Goal: Obtain resource: Download file/media

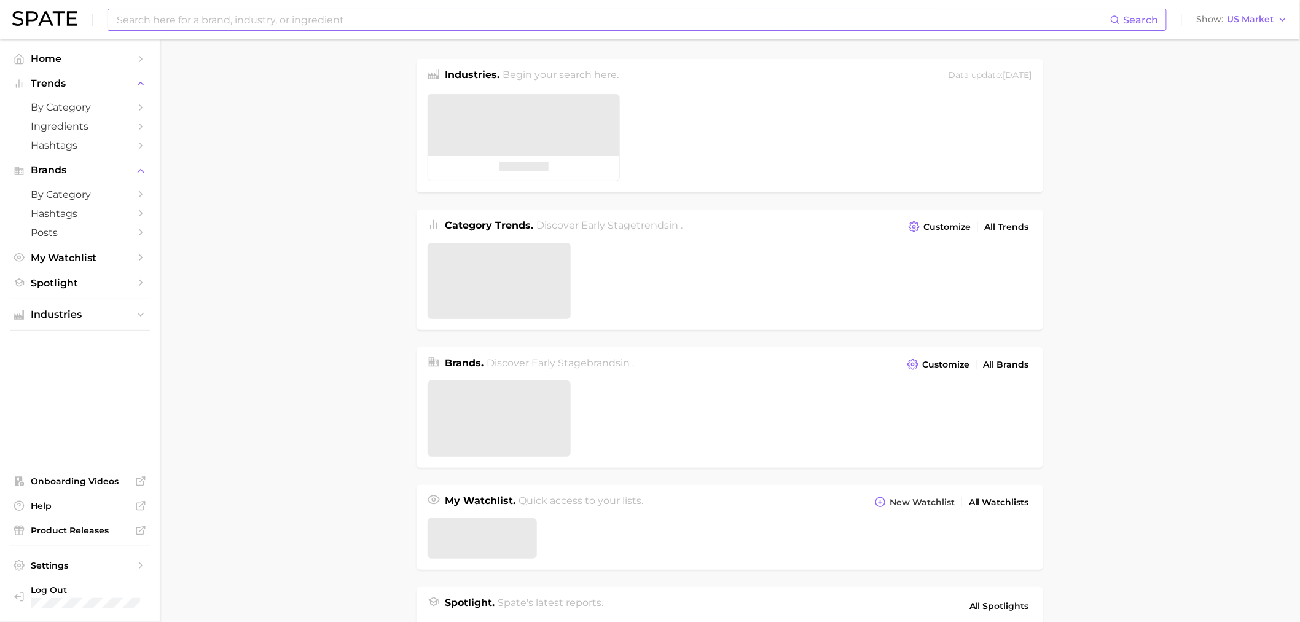
click at [617, 28] on input at bounding box center [612, 19] width 995 height 21
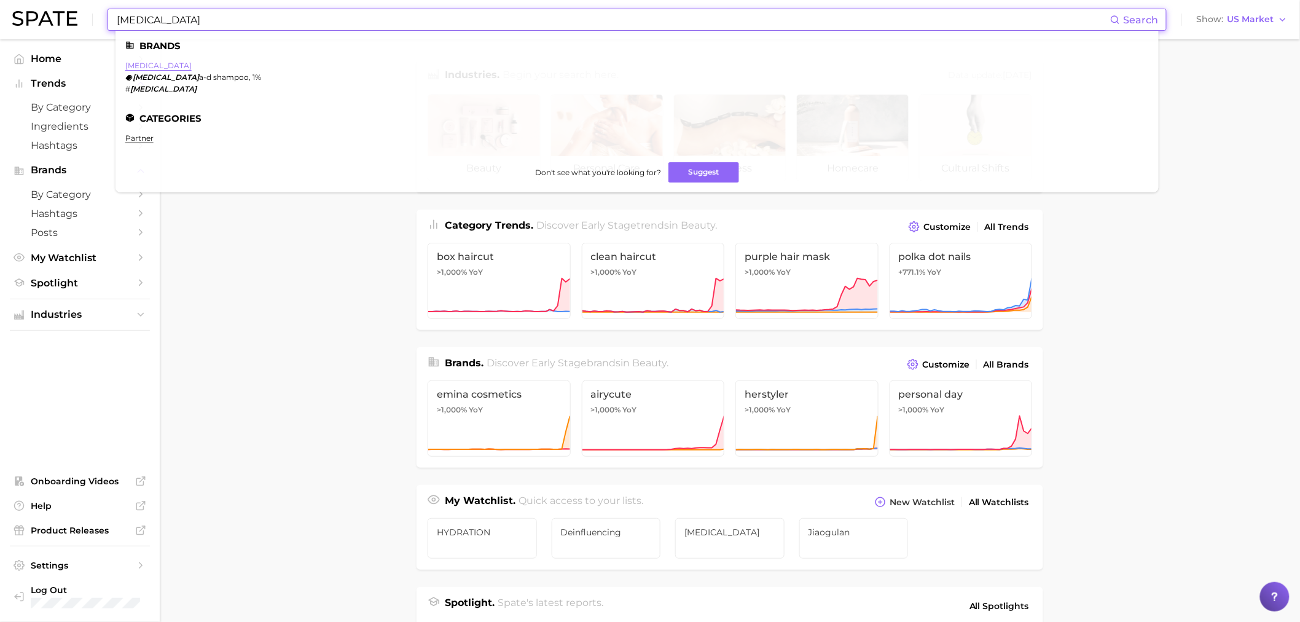
type input "[MEDICAL_DATA]"
click at [142, 63] on link "[MEDICAL_DATA]" at bounding box center [158, 65] width 66 height 9
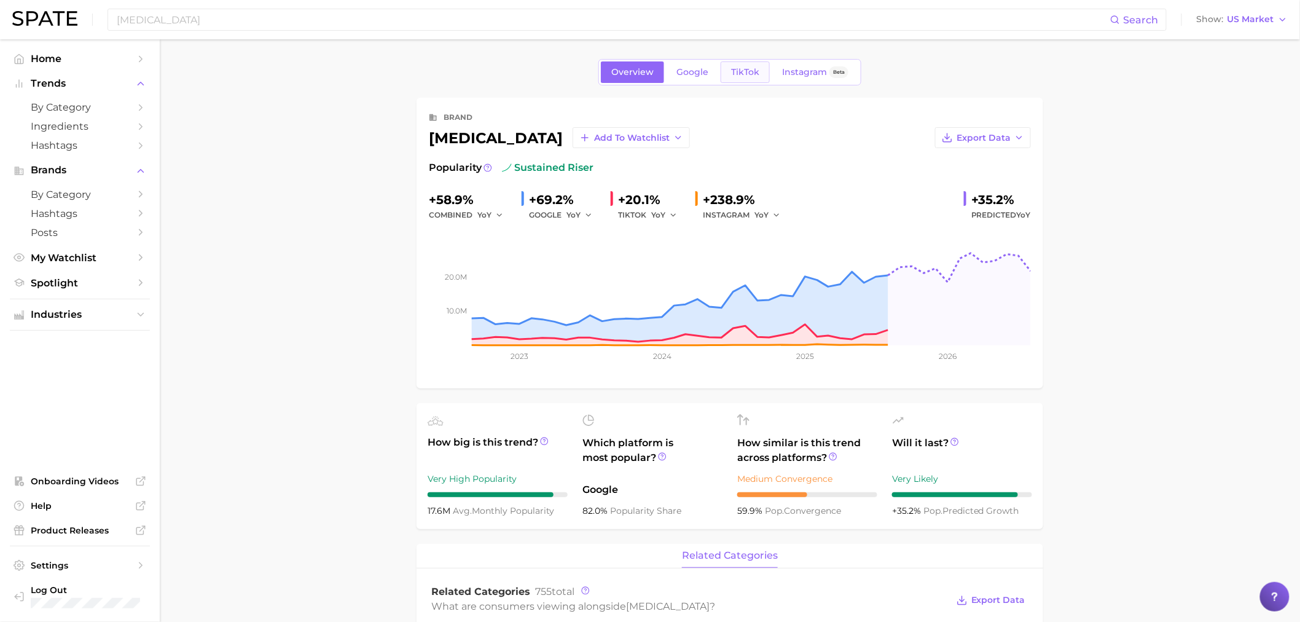
click at [753, 71] on span "TikTok" at bounding box center [745, 72] width 28 height 10
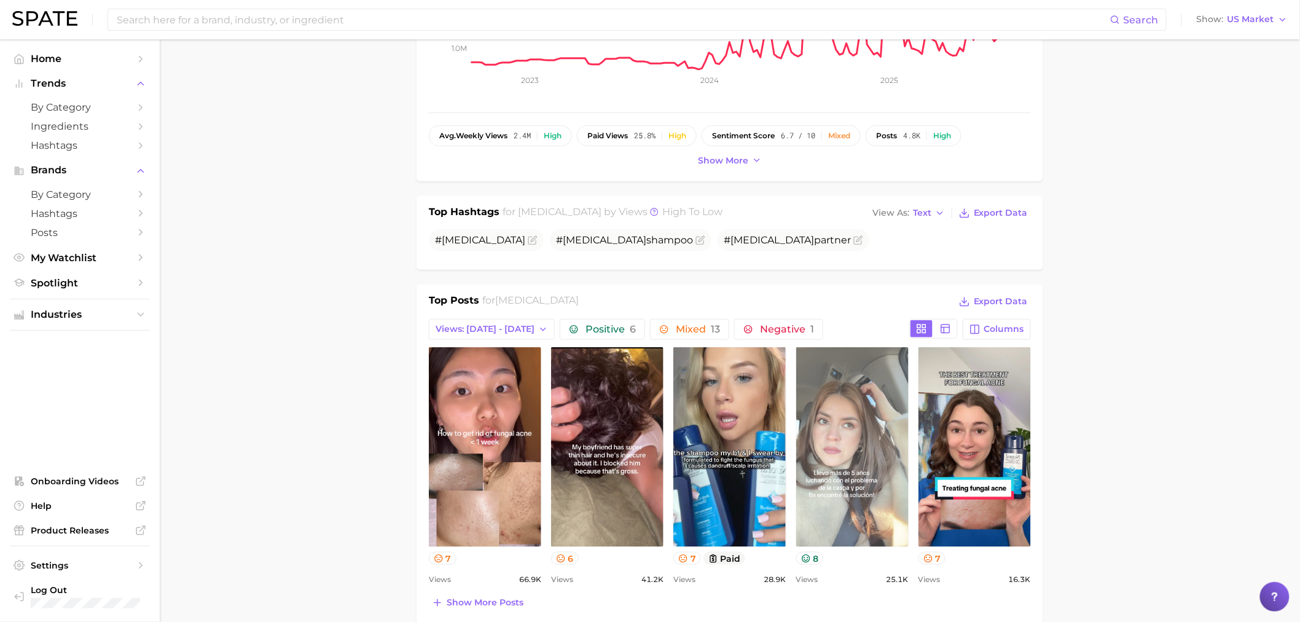
scroll to position [273, 0]
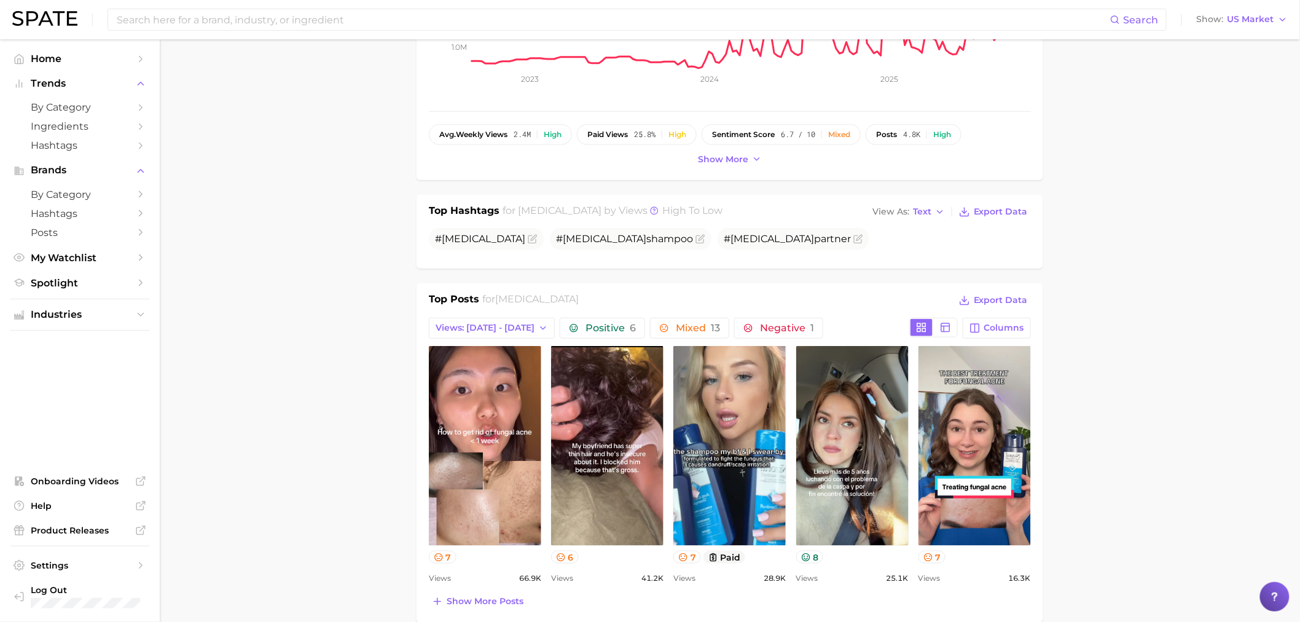
drag, startPoint x: 1244, startPoint y: 190, endPoint x: 1238, endPoint y: 195, distance: 7.4
click at [1244, 189] on main "Overview Google TikTok Instagram Beta brand [MEDICAL_DATA] Add to Watchlist Exp…" at bounding box center [730, 630] width 1140 height 1726
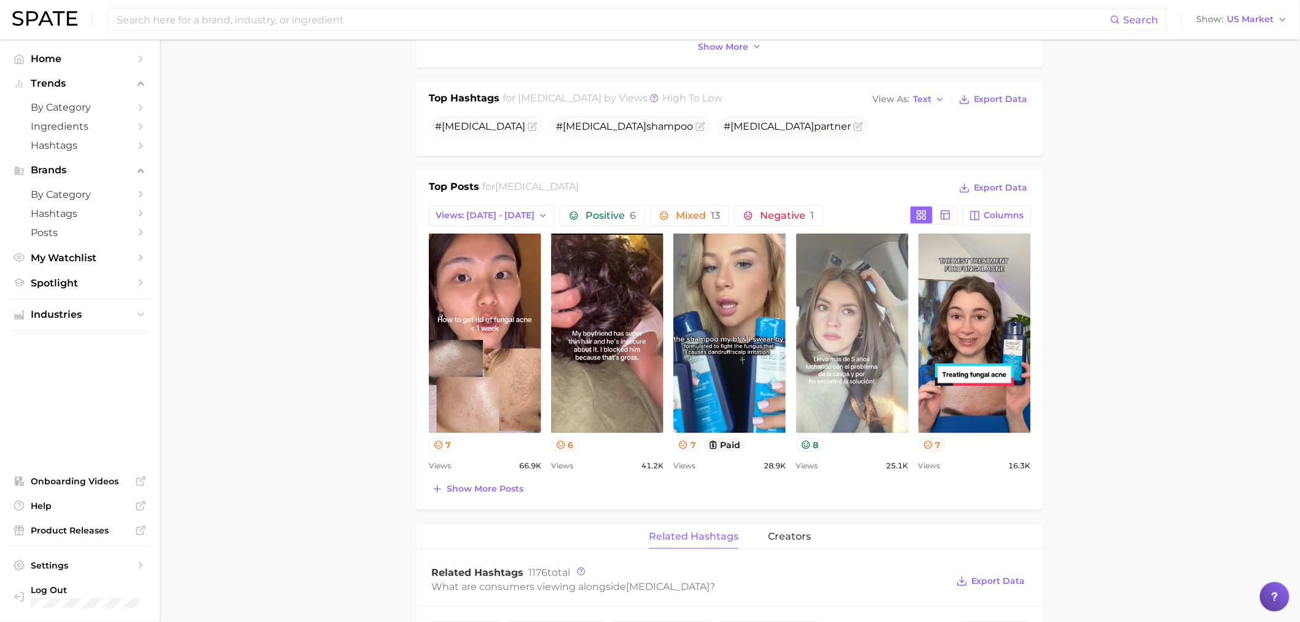
scroll to position [409, 0]
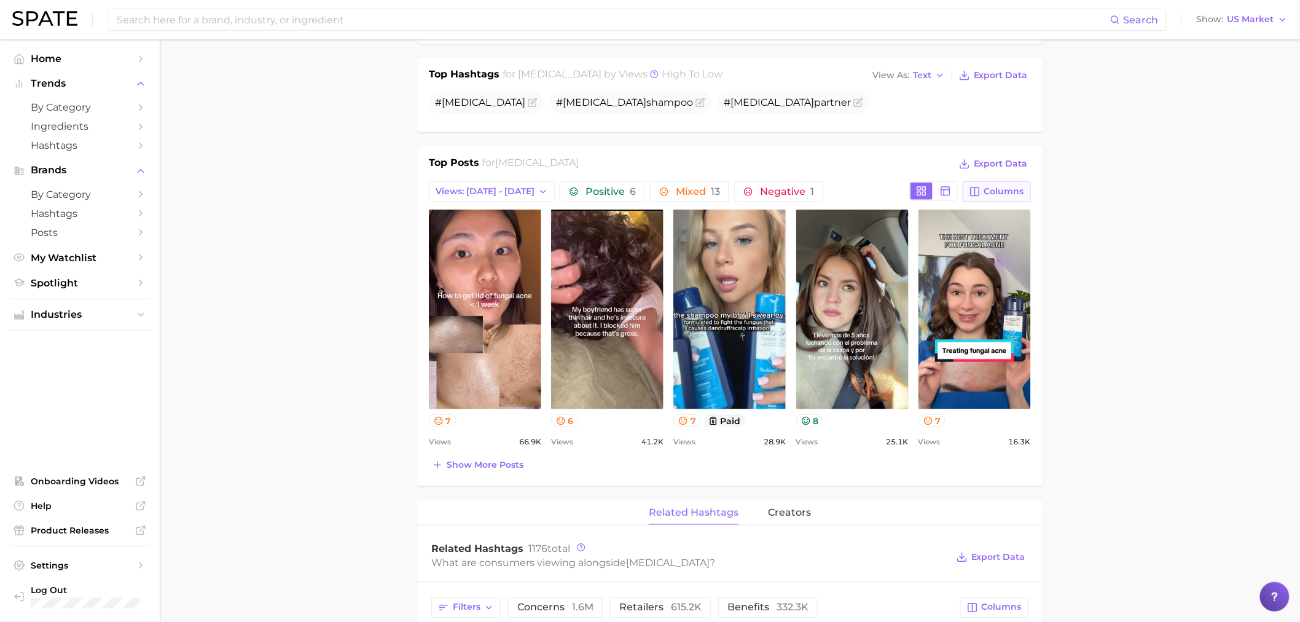
click at [1016, 191] on span "Columns" at bounding box center [1004, 191] width 40 height 10
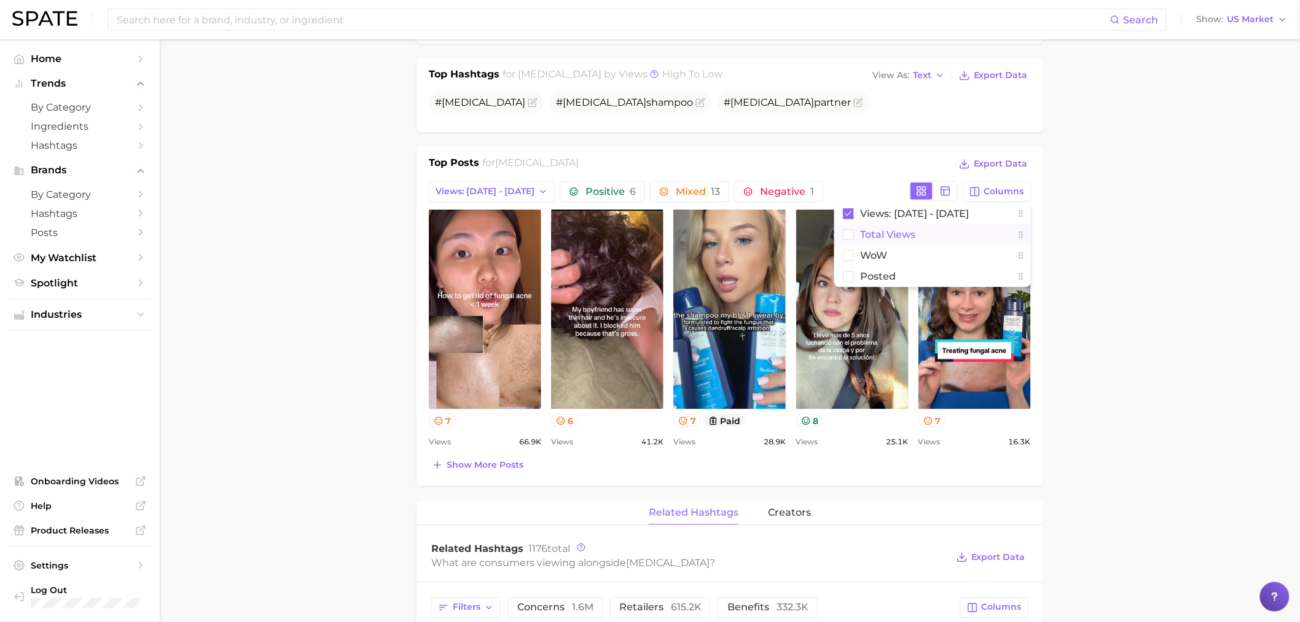
click at [874, 229] on span "Total Views" at bounding box center [887, 234] width 55 height 10
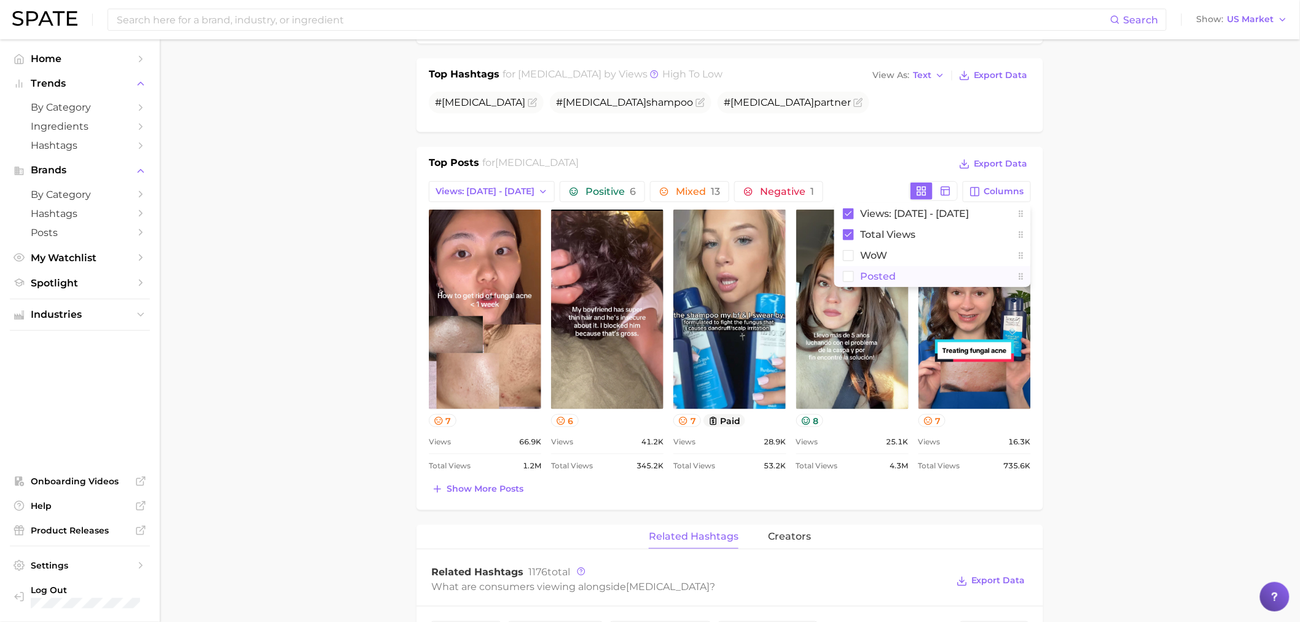
click at [867, 279] on span "Posted" at bounding box center [878, 276] width 36 height 10
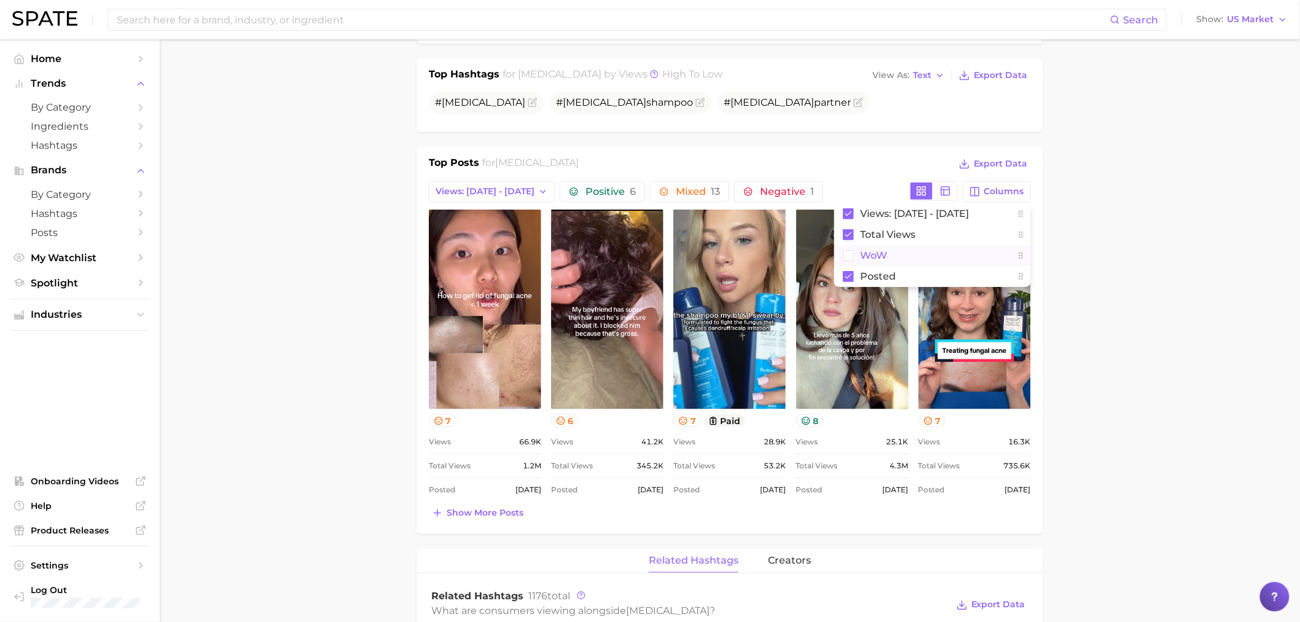
click at [864, 262] on button "WoW" at bounding box center [932, 255] width 197 height 21
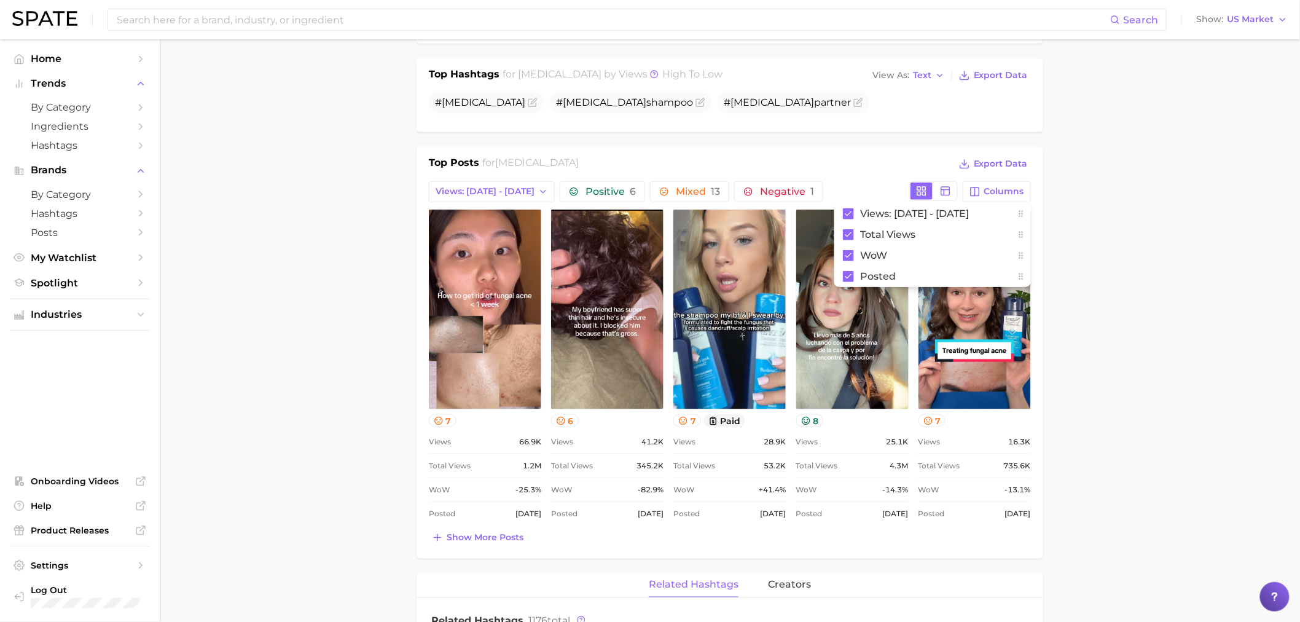
click at [1164, 285] on main "Overview Google TikTok Instagram Beta brand nizoral Add to Watchlist Export Dat…" at bounding box center [730, 529] width 1140 height 1799
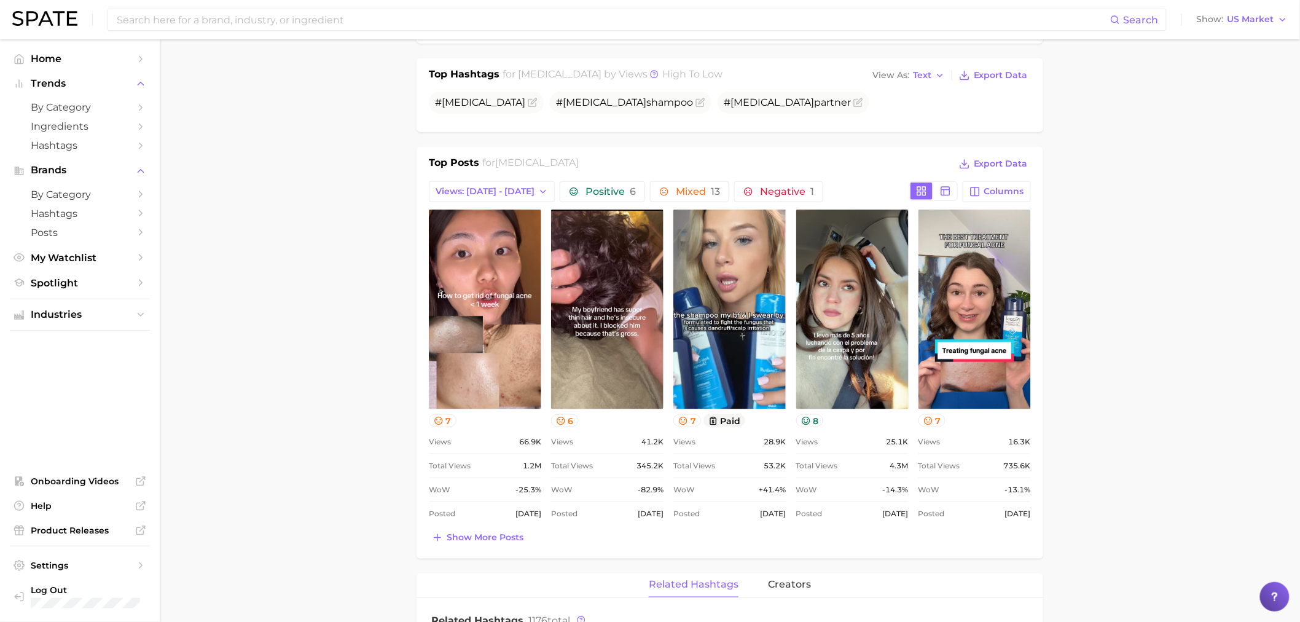
click at [311, 309] on main "Overview Google TikTok Instagram Beta brand nizoral Add to Watchlist Export Dat…" at bounding box center [730, 529] width 1140 height 1799
click at [477, 195] on span "Views: Sep 14 - 21" at bounding box center [485, 191] width 99 height 10
click at [481, 238] on span "Views: Sep 7 - 14" at bounding box center [484, 236] width 99 height 10
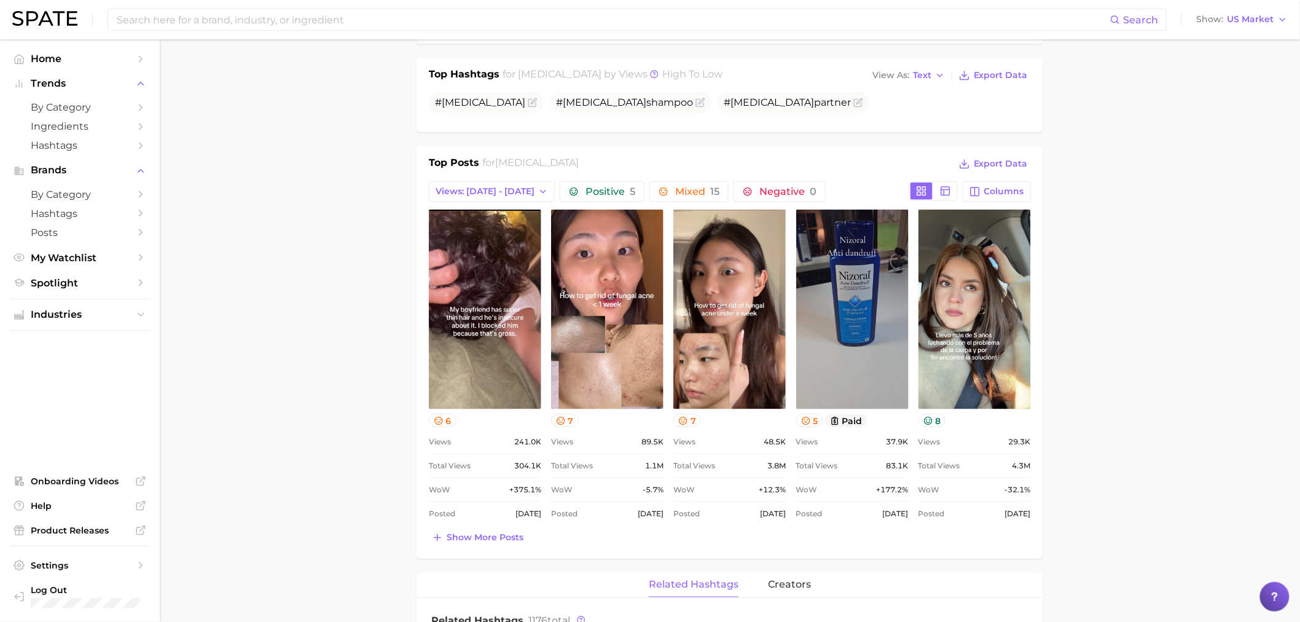
scroll to position [0, 0]
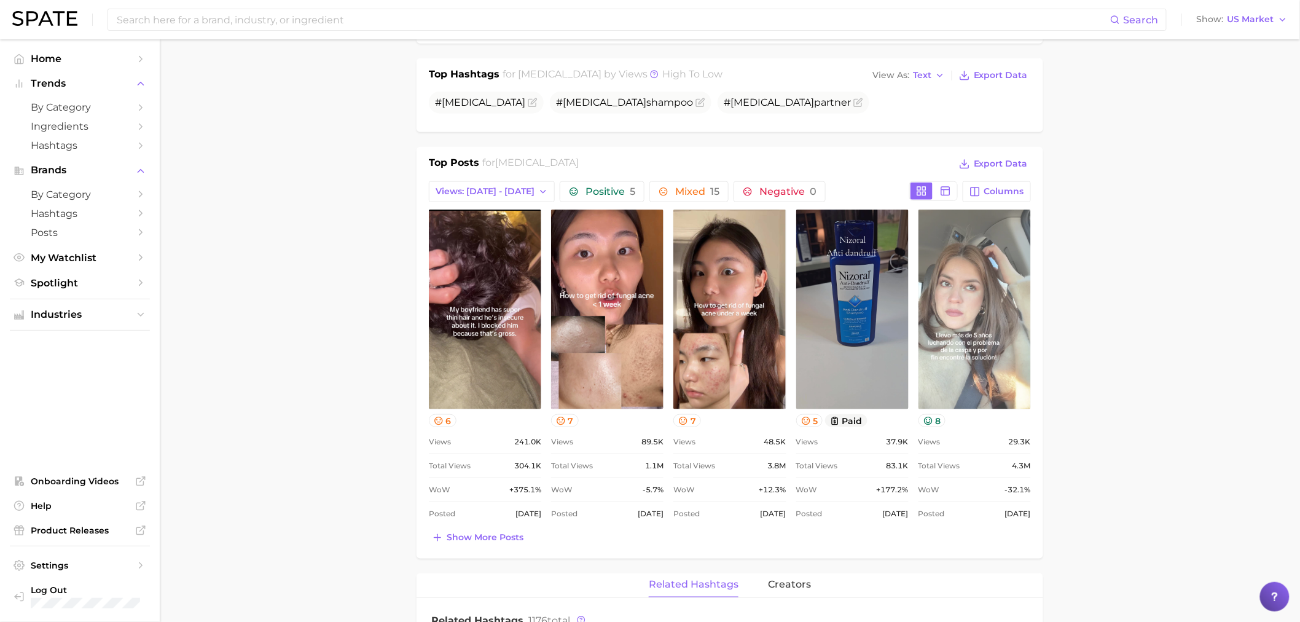
drag, startPoint x: 1247, startPoint y: 503, endPoint x: 1011, endPoint y: 405, distance: 255.7
click at [1245, 501] on main "Overview Google TikTok Instagram Beta brand nizoral Add to Watchlist Export Dat…" at bounding box center [730, 529] width 1140 height 1799
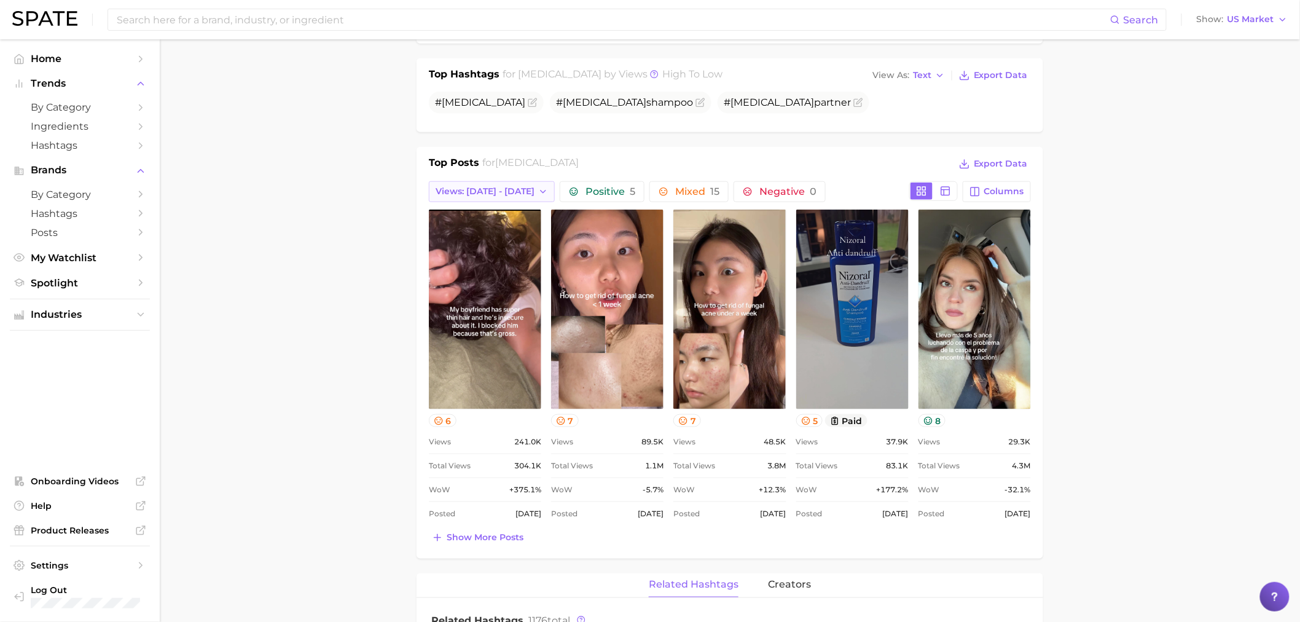
click at [481, 188] on span "Views: Sep 7 - 14" at bounding box center [485, 191] width 99 height 10
click at [465, 259] on span "Total Views" at bounding box center [460, 258] width 50 height 10
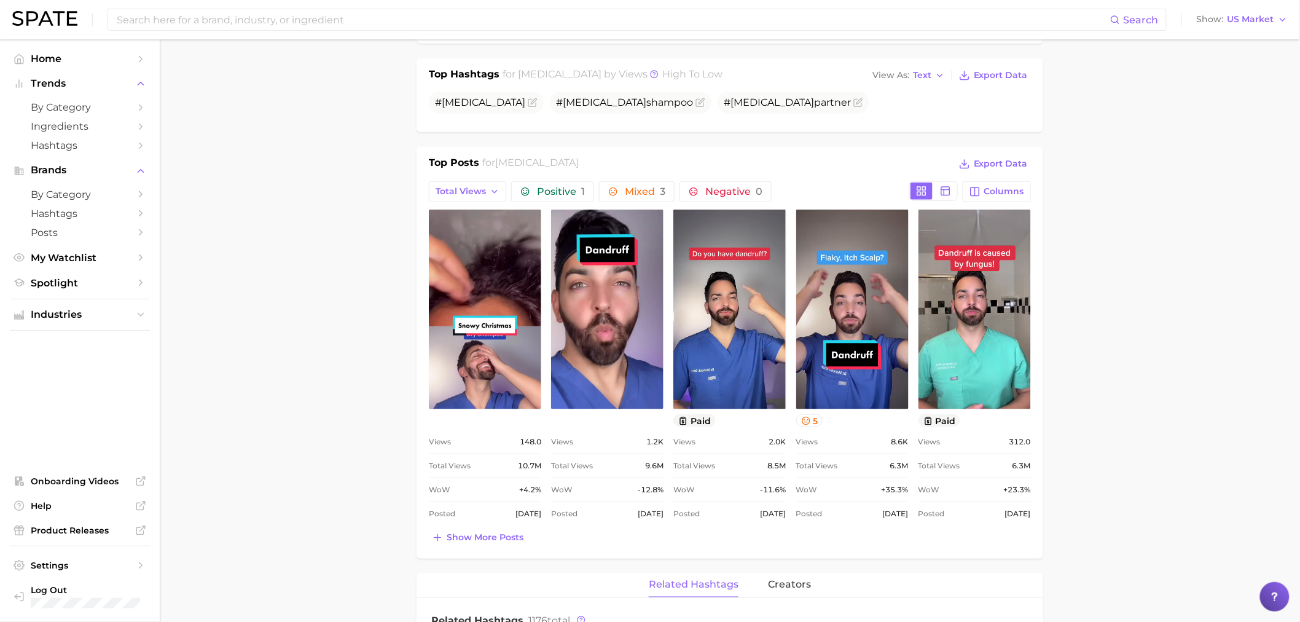
drag, startPoint x: 1243, startPoint y: 149, endPoint x: 1233, endPoint y: 141, distance: 12.3
click at [1243, 148] on main "Overview Google TikTok Instagram Beta brand nizoral Add to Watchlist Export Dat…" at bounding box center [730, 529] width 1140 height 1799
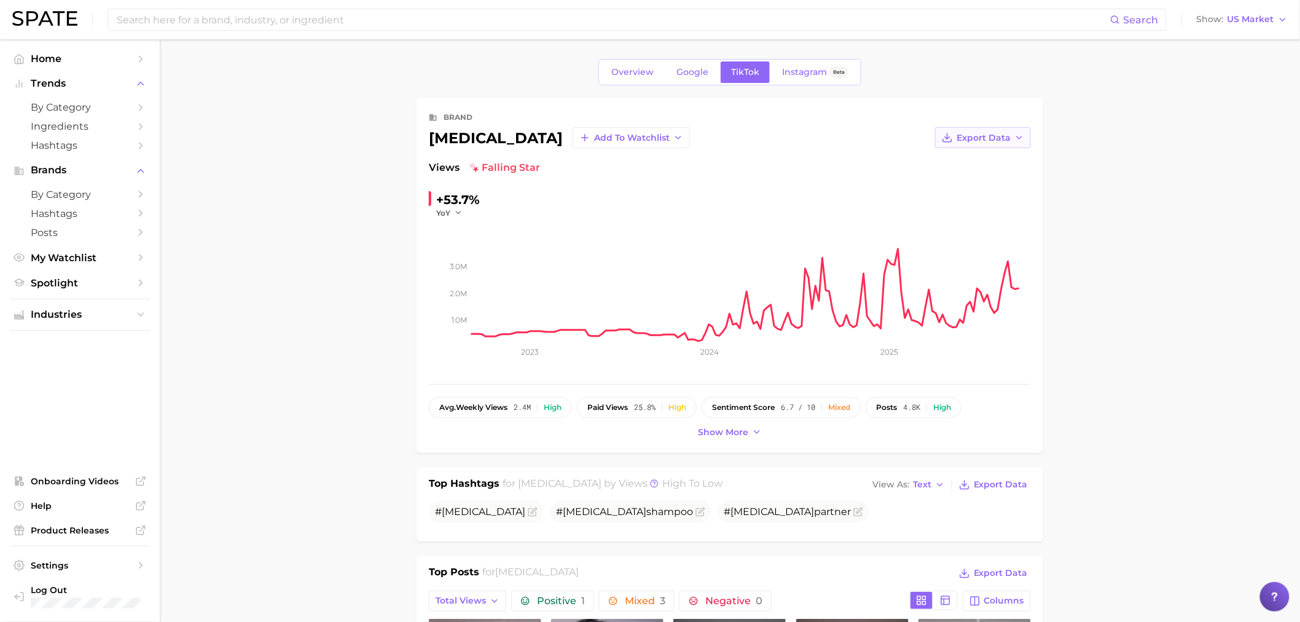
click at [992, 133] on span "Export Data" at bounding box center [983, 138] width 54 height 10
click at [984, 151] on button "Time Series CSV" at bounding box center [963, 160] width 135 height 22
click at [695, 79] on link "Google" at bounding box center [692, 72] width 53 height 22
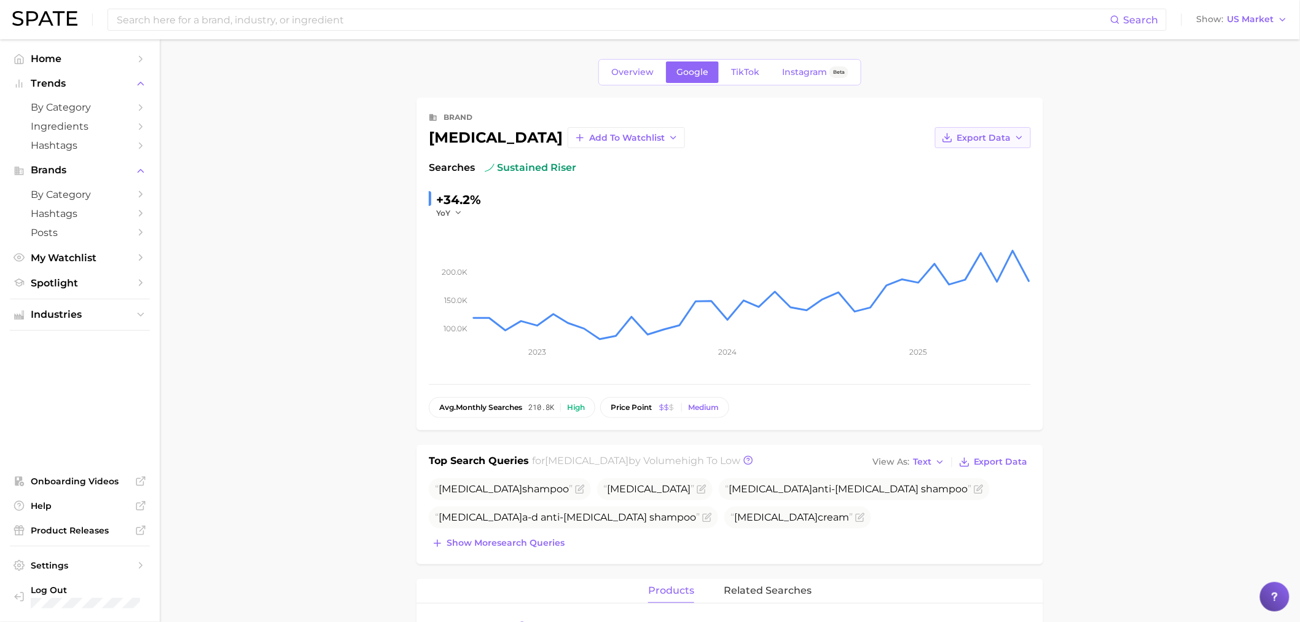
click at [988, 136] on span "Export Data" at bounding box center [983, 138] width 54 height 10
click at [968, 167] on button "Time Series CSV" at bounding box center [963, 160] width 135 height 22
click at [734, 68] on span "TikTok" at bounding box center [745, 72] width 28 height 10
